Goal: Find specific page/section: Find specific page/section

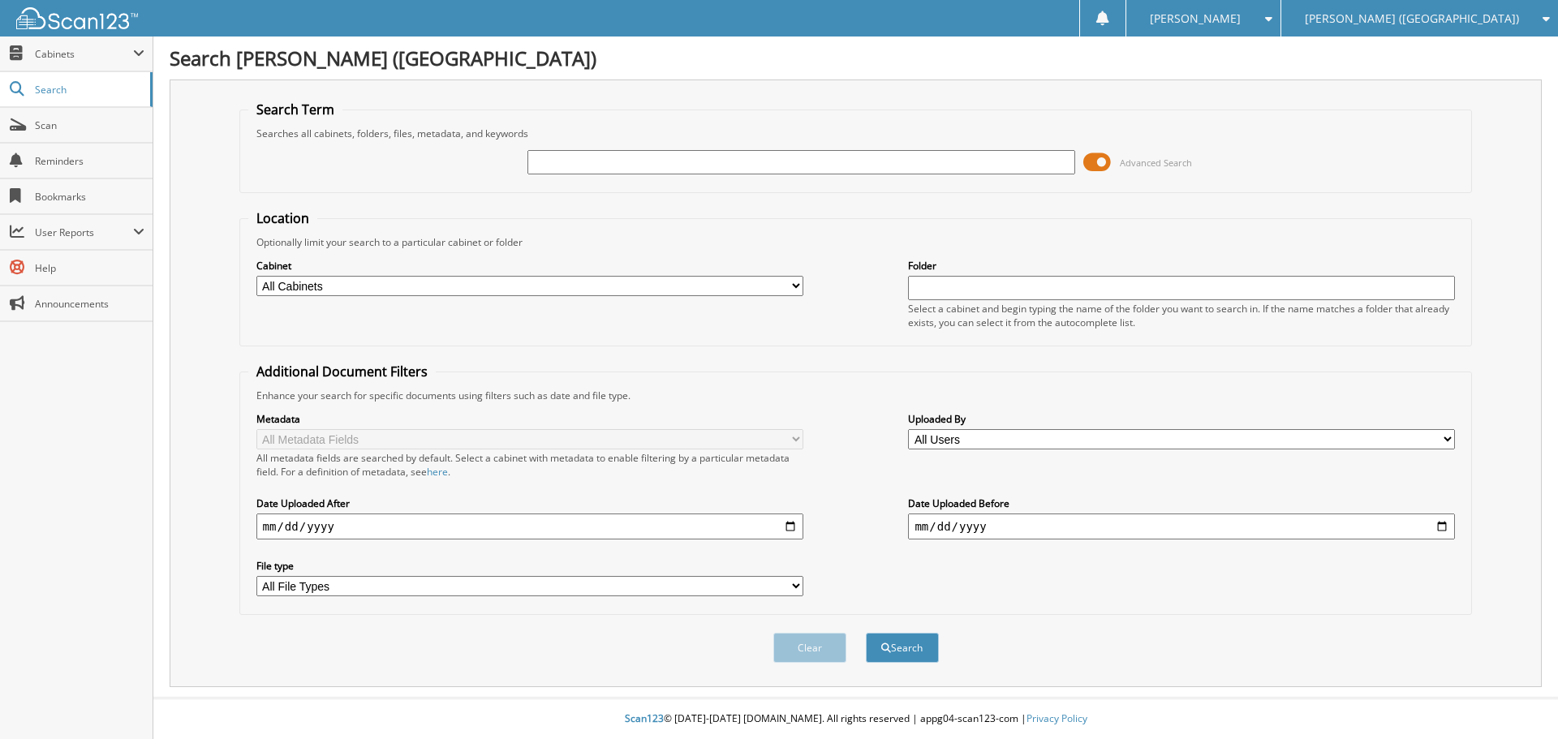
click at [1086, 164] on span at bounding box center [1097, 162] width 28 height 24
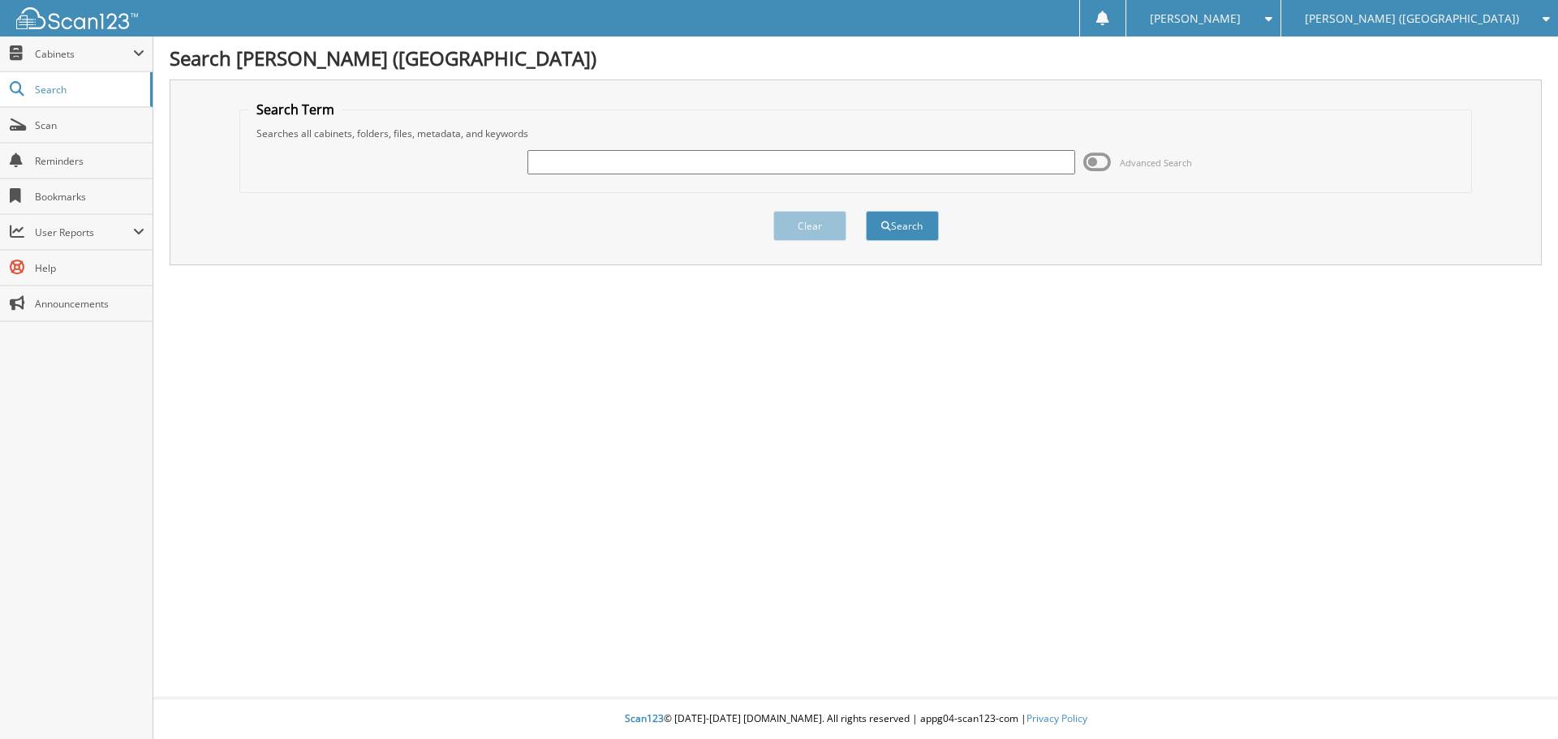
click at [607, 165] on input "text" at bounding box center [800, 162] width 547 height 24
type input "MCQUEEN BRANDON"
click at [866, 211] on button "Search" at bounding box center [902, 226] width 73 height 30
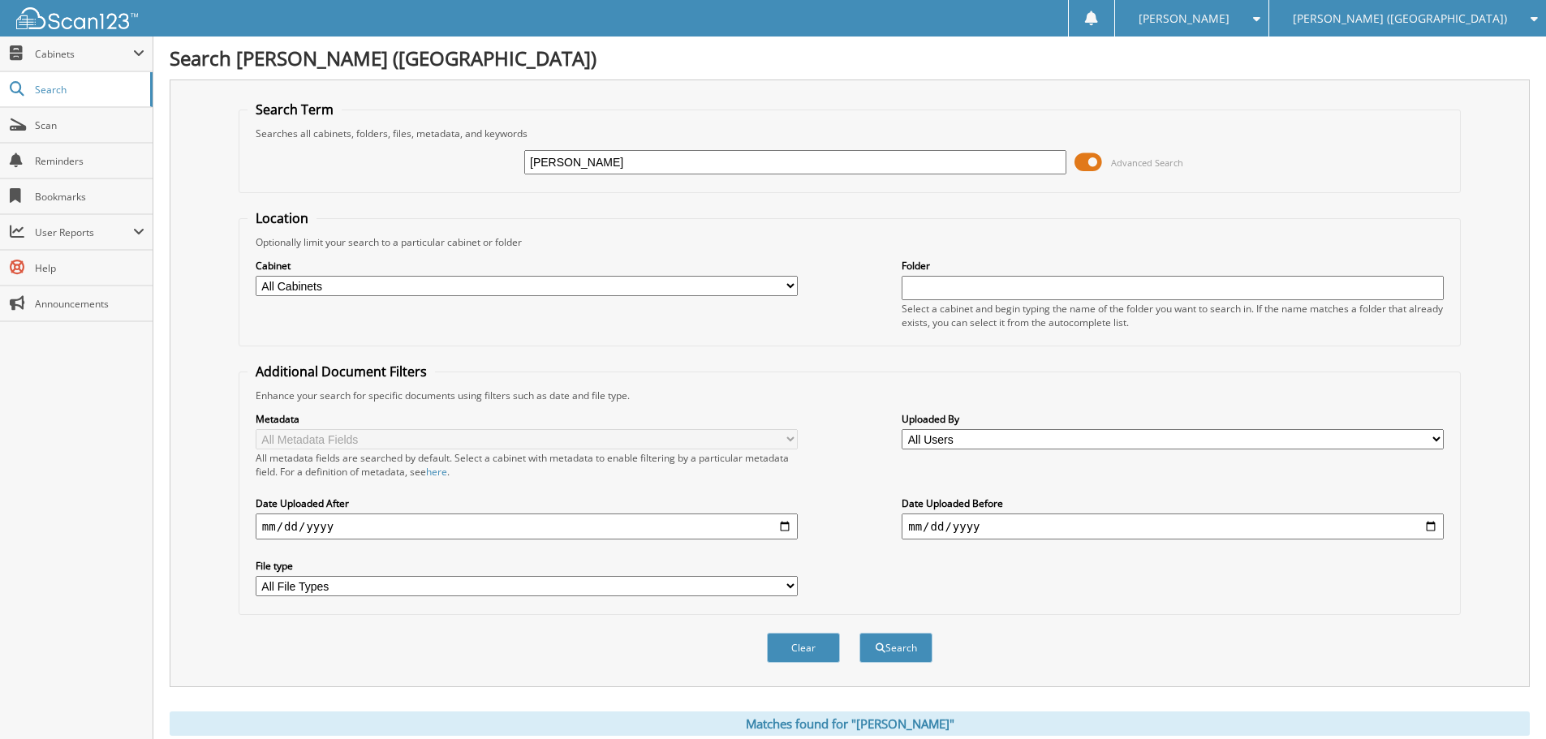
click at [1080, 162] on span at bounding box center [1088, 162] width 28 height 24
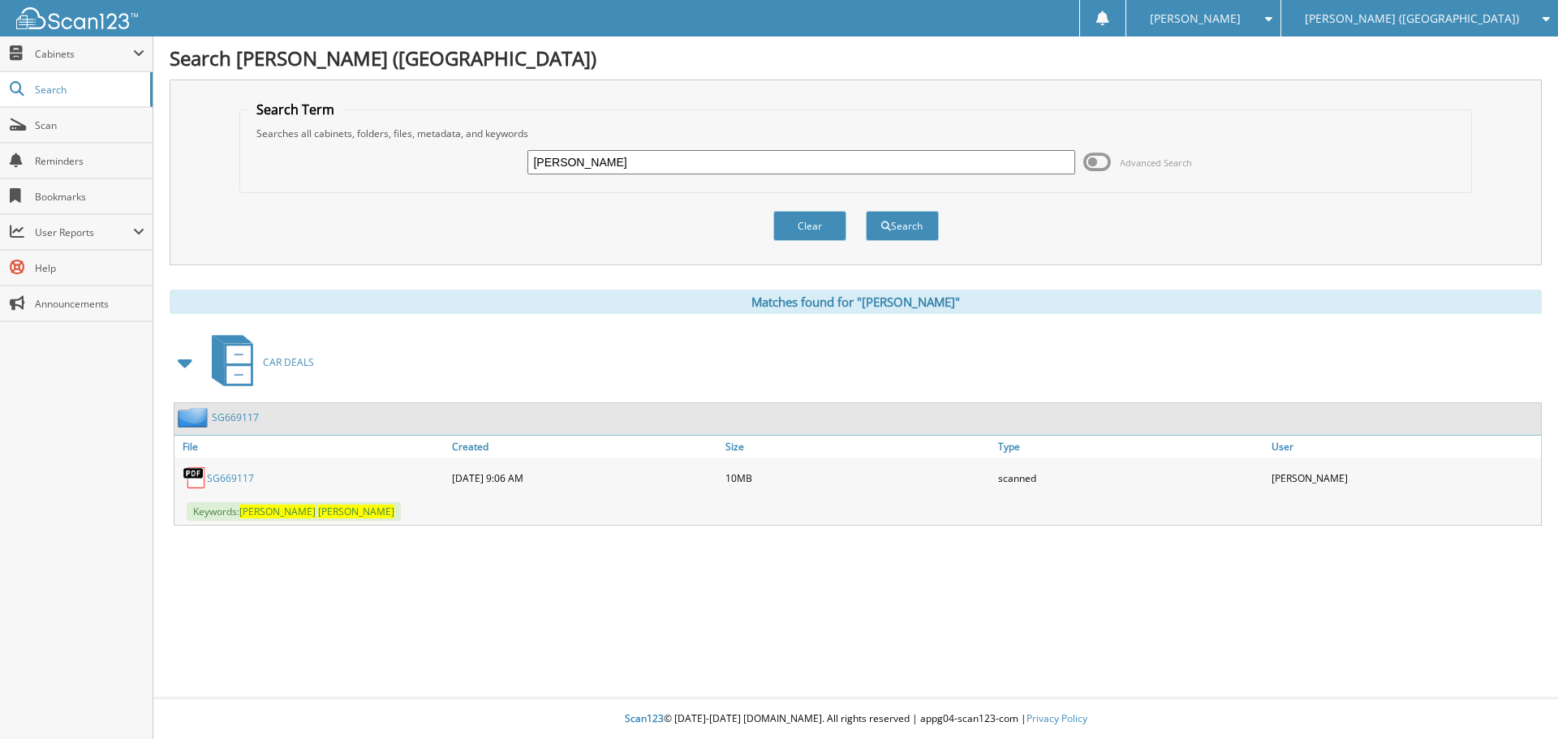
click at [218, 478] on link "SG669117" at bounding box center [230, 478] width 47 height 14
click at [89, 92] on span "Search" at bounding box center [88, 90] width 107 height 14
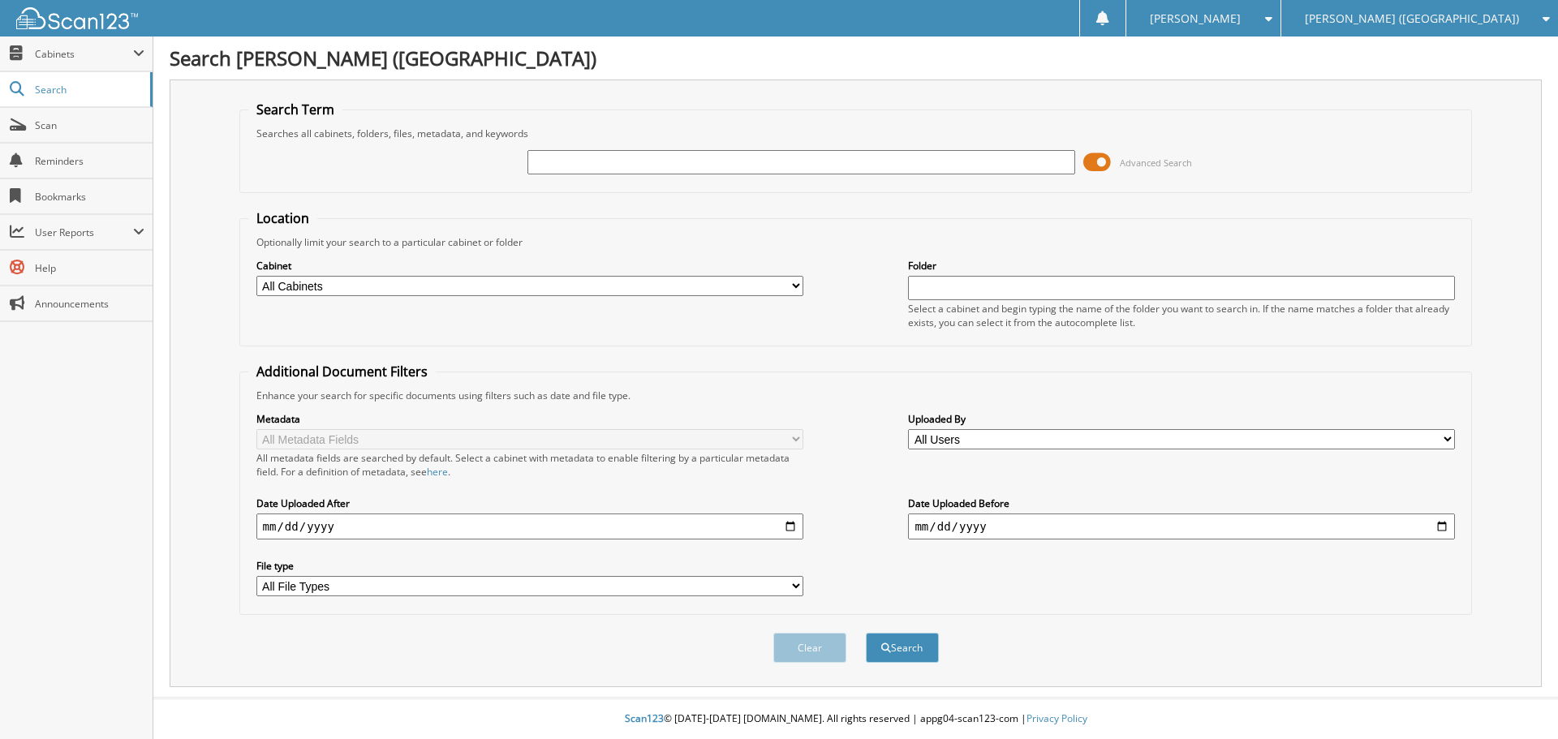
click at [826, 227] on fieldset "Location Optionally limit your search to a particular cabinet or folder Cabinet…" at bounding box center [855, 277] width 1233 height 137
click at [45, 134] on link "Scan" at bounding box center [76, 125] width 153 height 35
type input "REBECCA KARST"
click at [866, 633] on button "Search" at bounding box center [902, 648] width 73 height 30
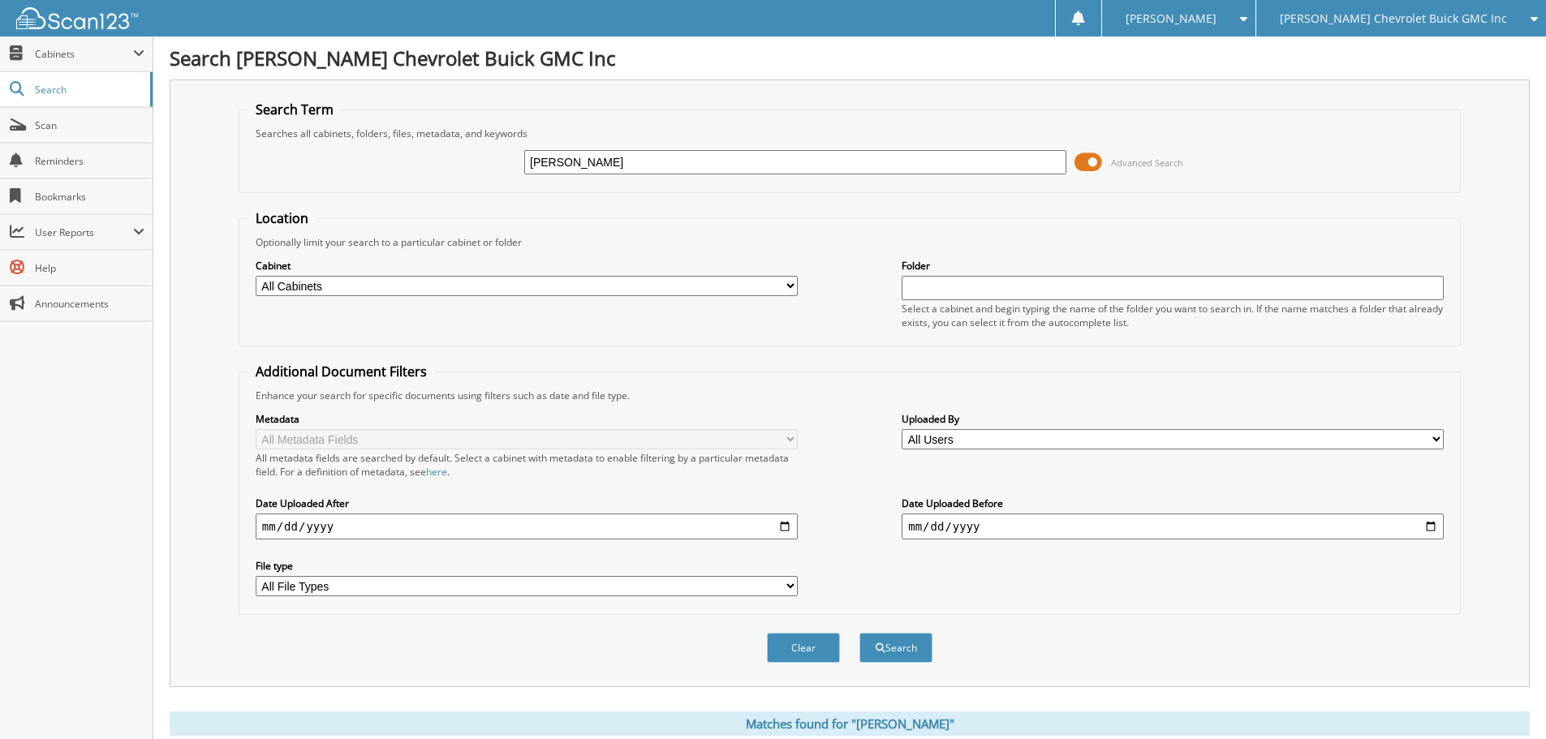
click at [1086, 160] on span at bounding box center [1088, 162] width 28 height 24
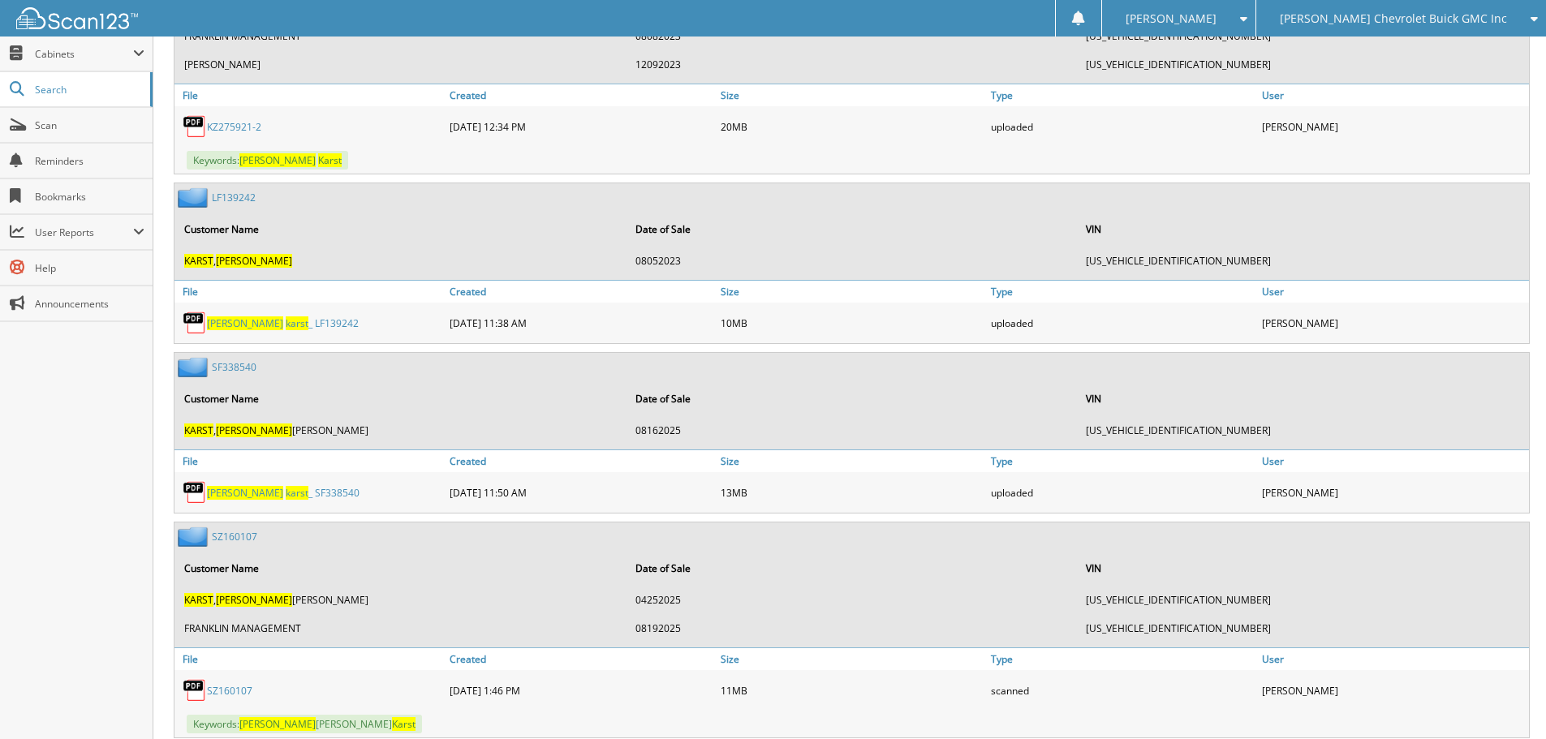
scroll to position [521, 0]
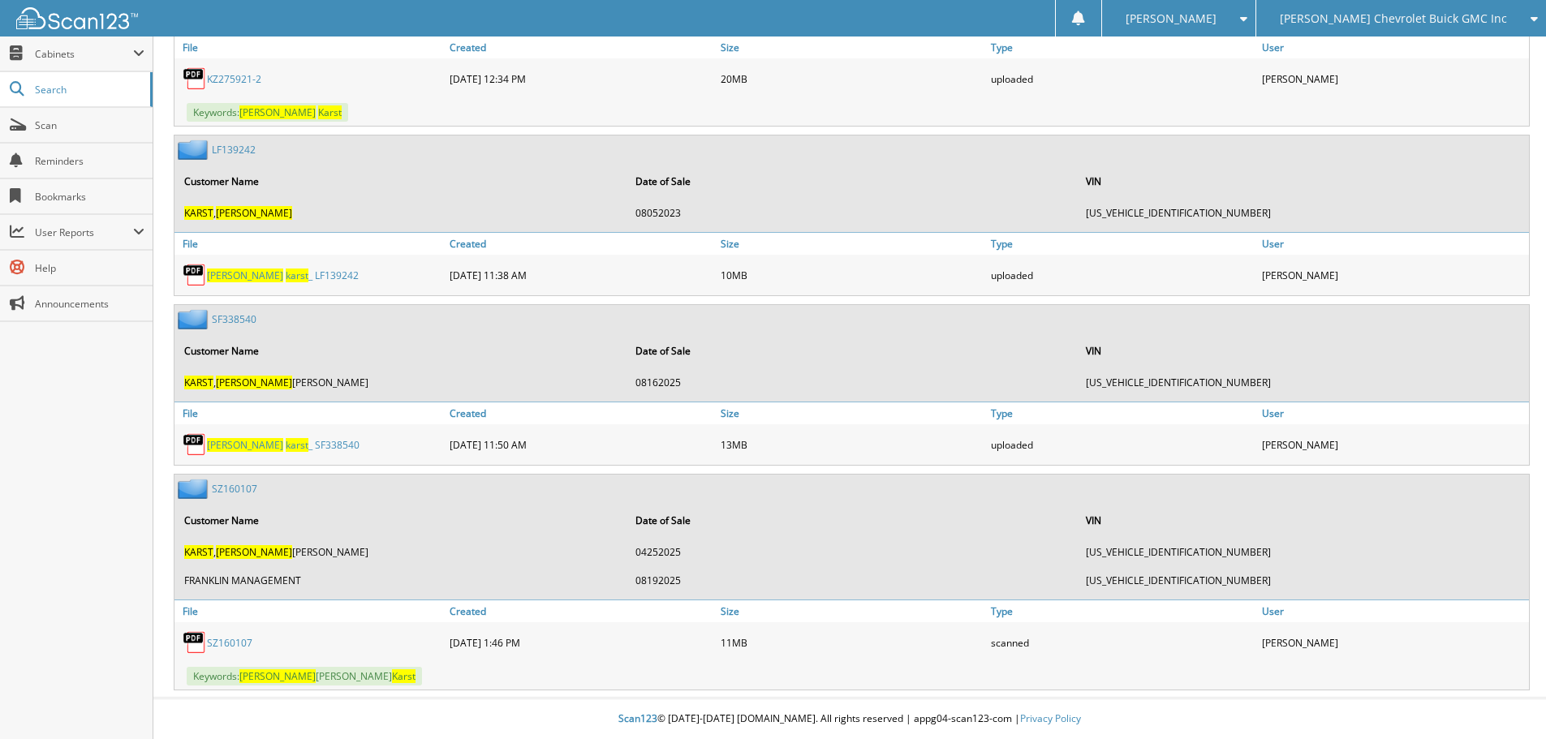
click at [232, 317] on link "SF338540" at bounding box center [234, 319] width 45 height 14
